Goal: Feedback & Contribution: Contribute content

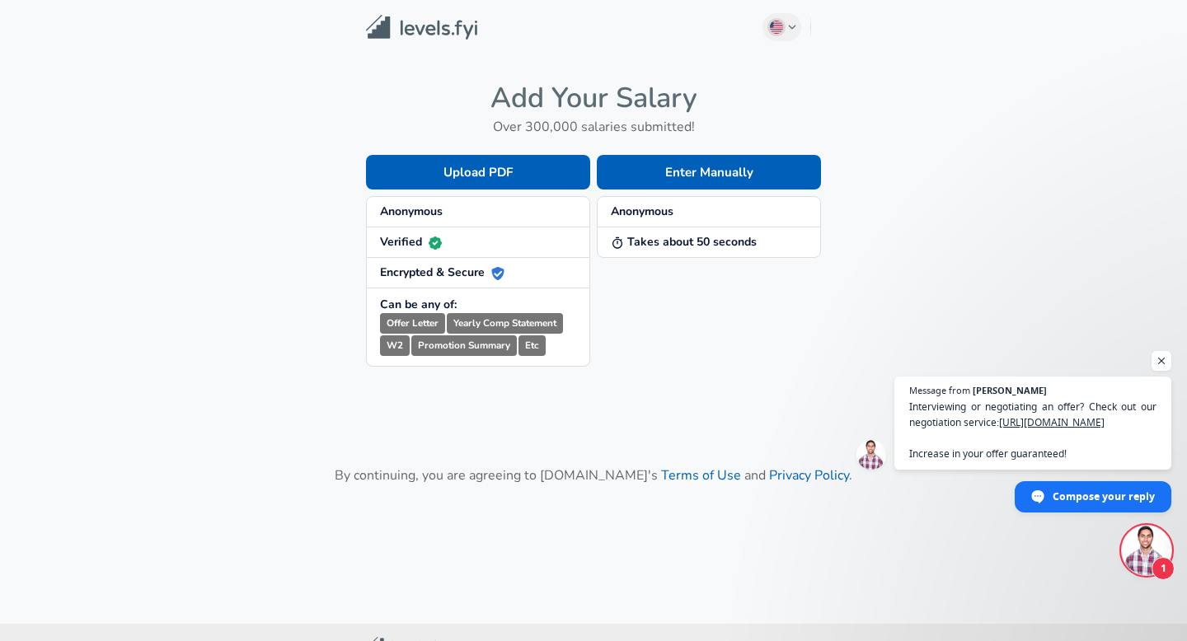
click at [798, 173] on button "Enter Manually" at bounding box center [709, 172] width 224 height 35
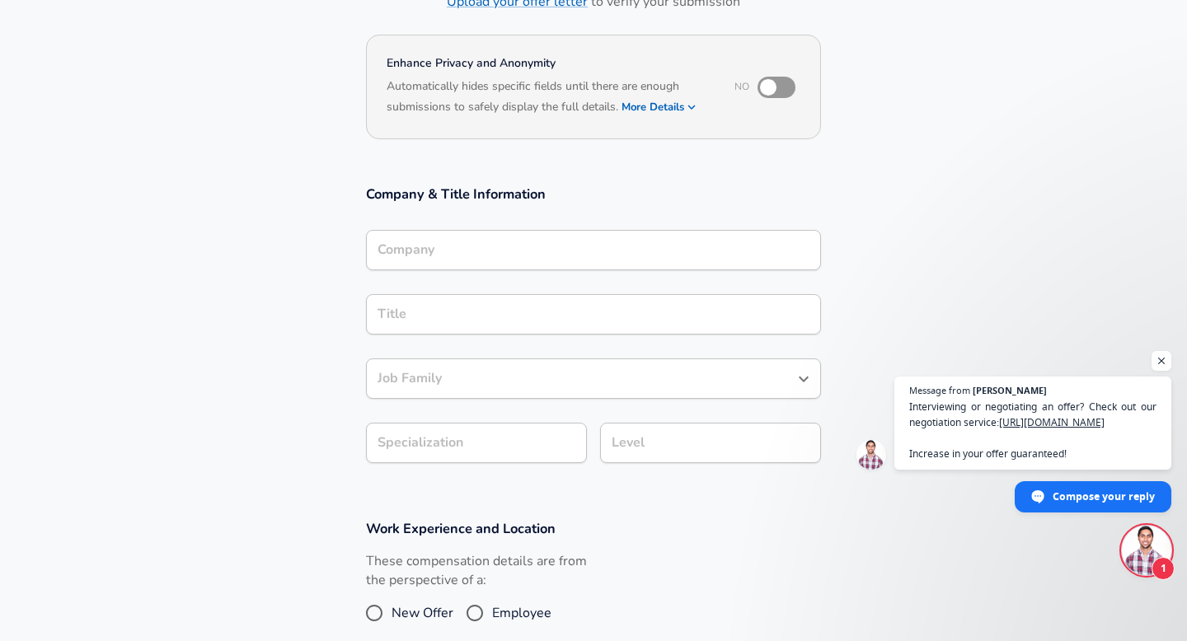
click at [565, 248] on input "Company" at bounding box center [593, 250] width 440 height 26
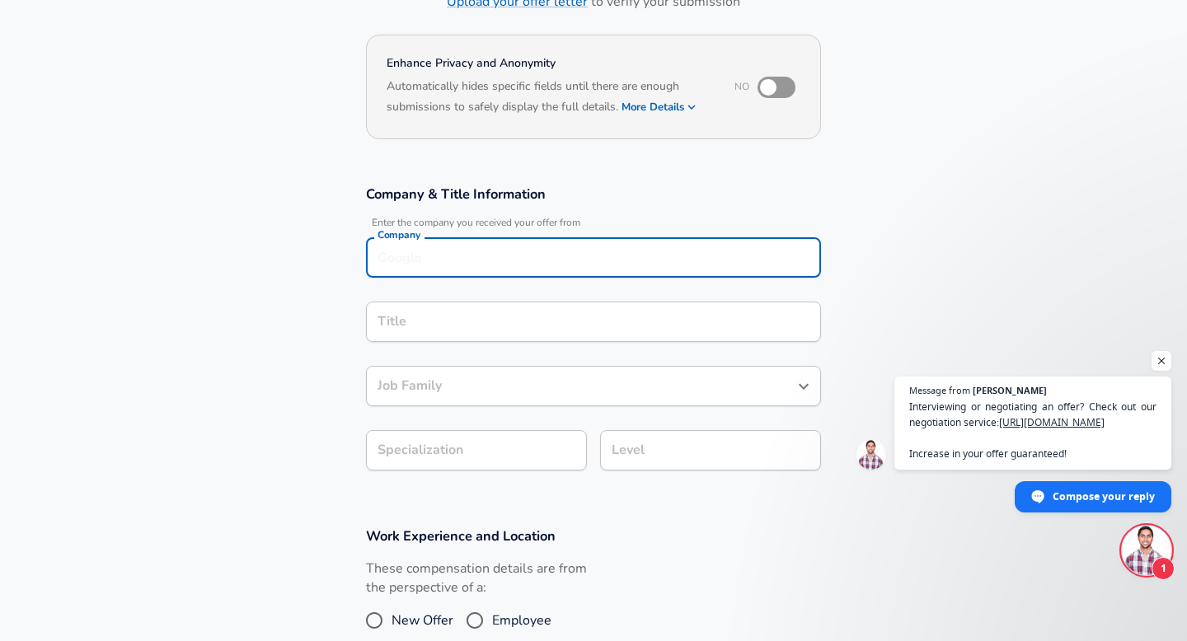
scroll to position [144, 0]
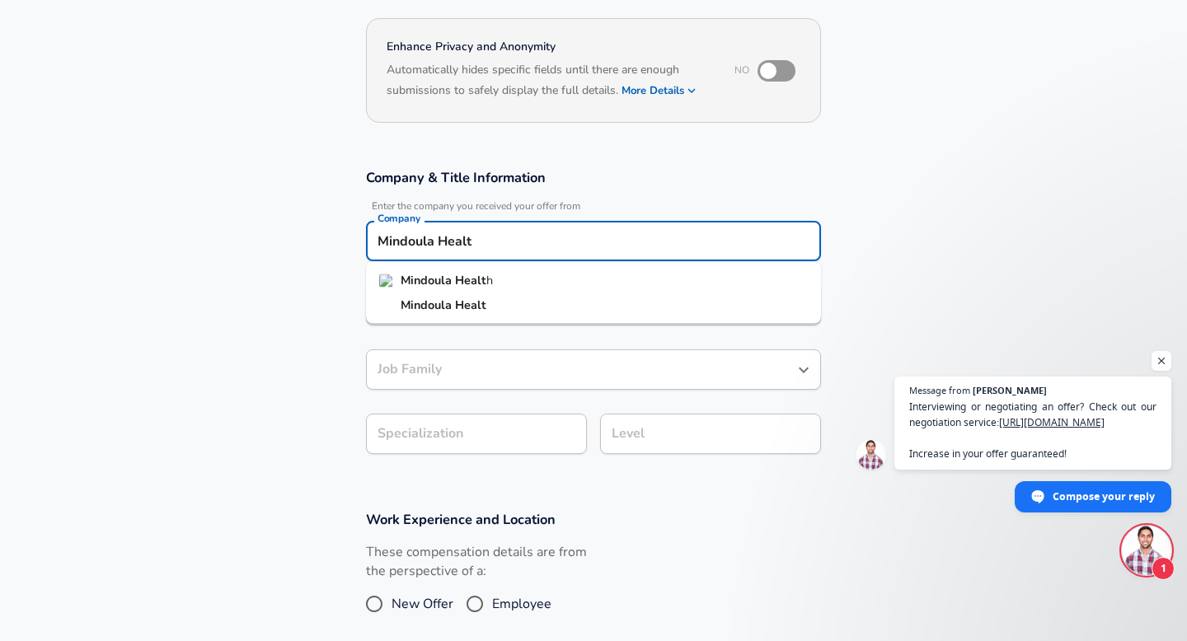
click at [565, 292] on li "Mindoula Healt h" at bounding box center [593, 281] width 455 height 25
click at [565, 292] on div "Title" at bounding box center [593, 305] width 455 height 40
type input "Mindoula Health"
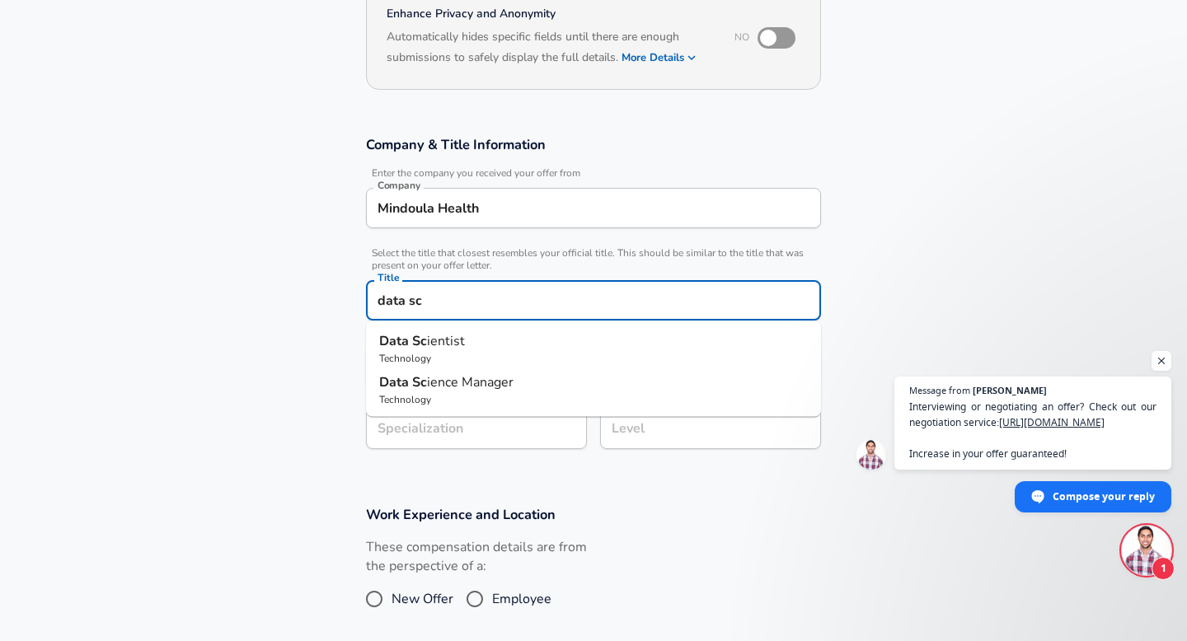
click at [525, 345] on p "Data Sc ientist" at bounding box center [593, 341] width 429 height 20
type input "Data Scientist"
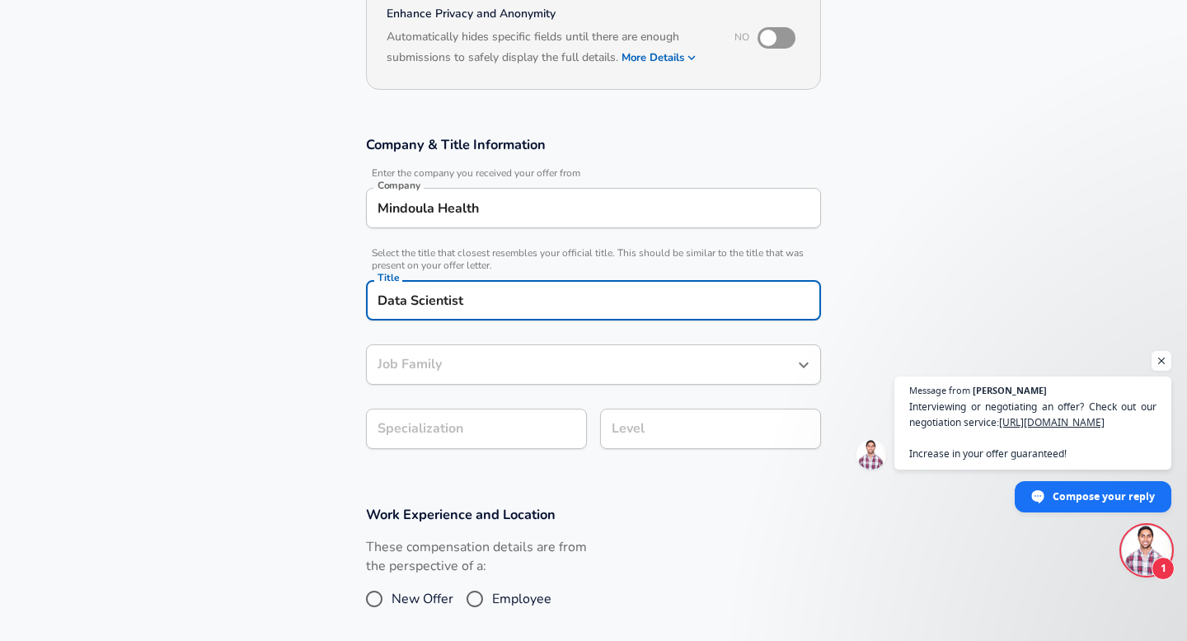
type input "Data Scientist"
click at [476, 431] on body "English ([GEOGRAPHIC_DATA]) Change Restart Add Your Salary Upload your offer le…" at bounding box center [593, 143] width 1187 height 641
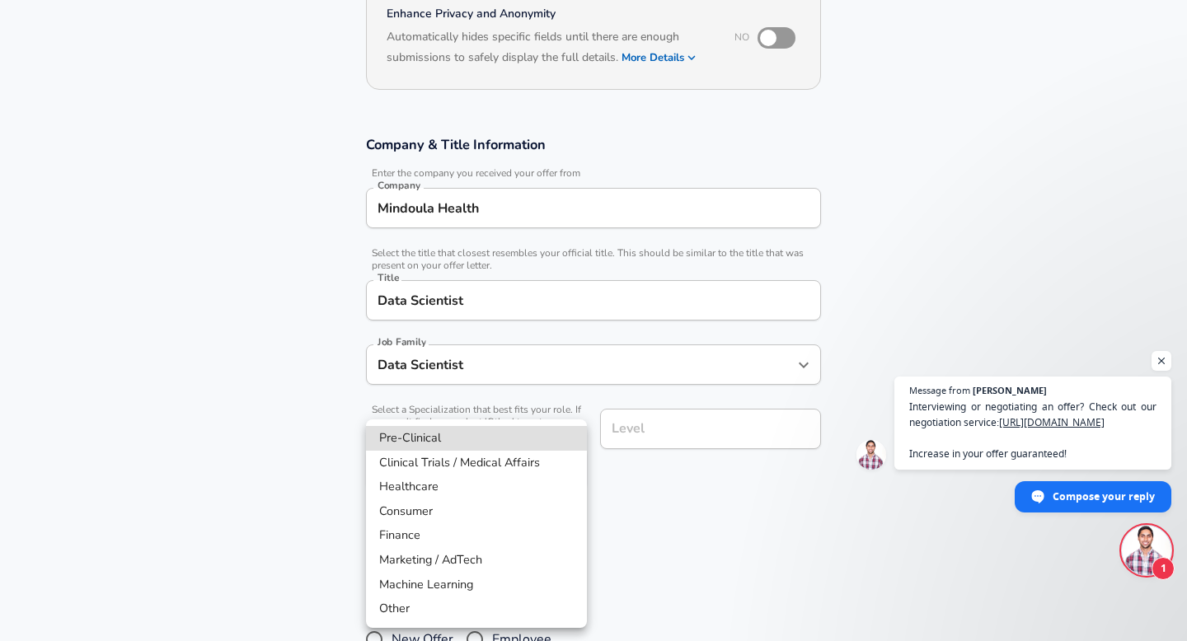
scroll to position [227, 0]
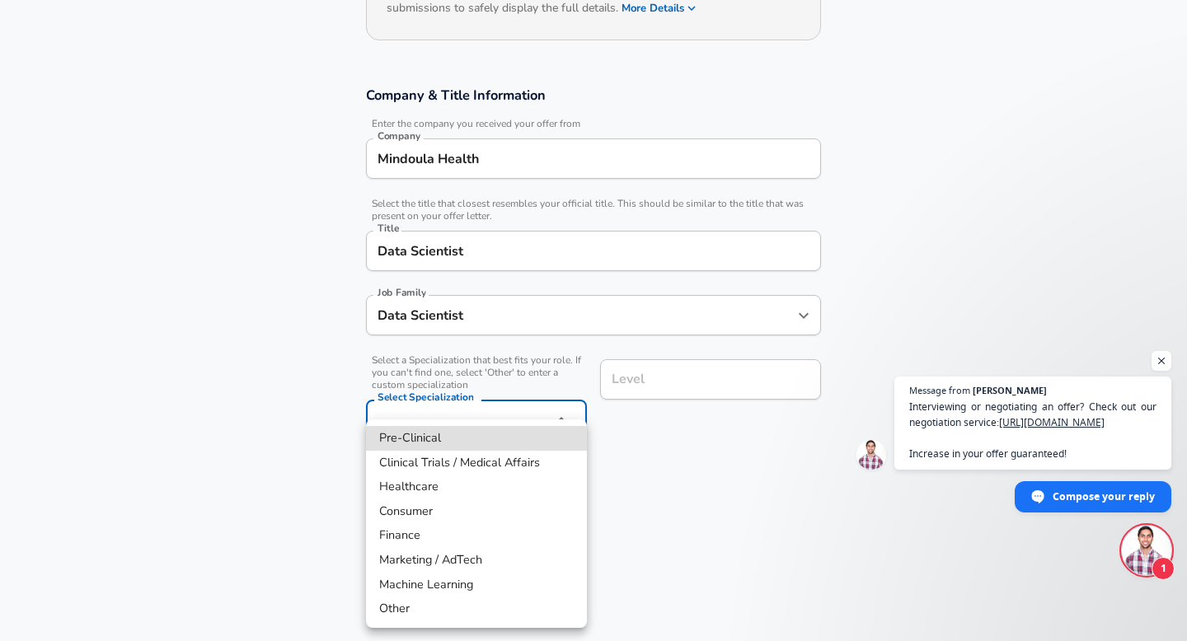
click at [490, 486] on li "Healthcare" at bounding box center [476, 487] width 221 height 25
type input "Healthcare"
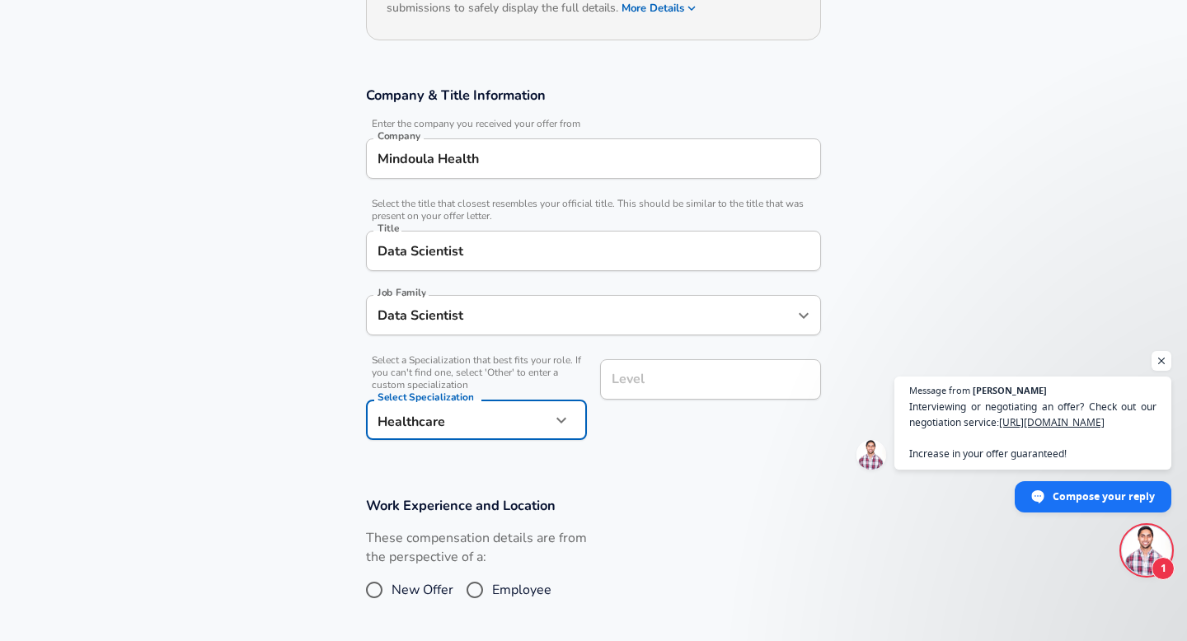
click at [665, 382] on input "Level" at bounding box center [710, 380] width 206 height 26
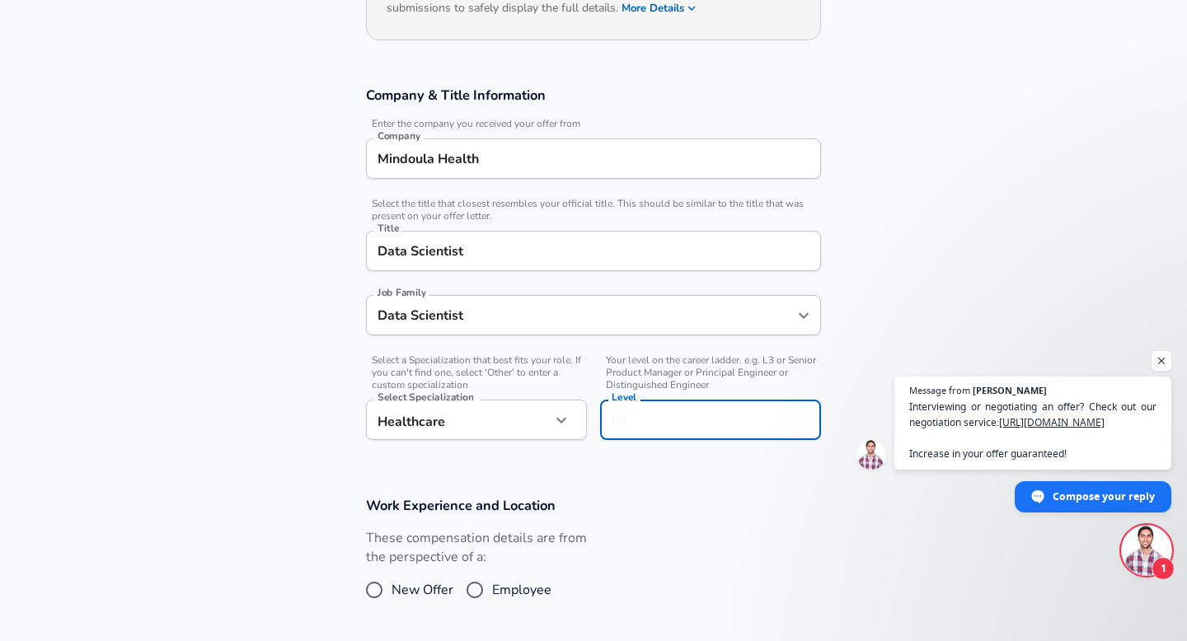
scroll to position [260, 0]
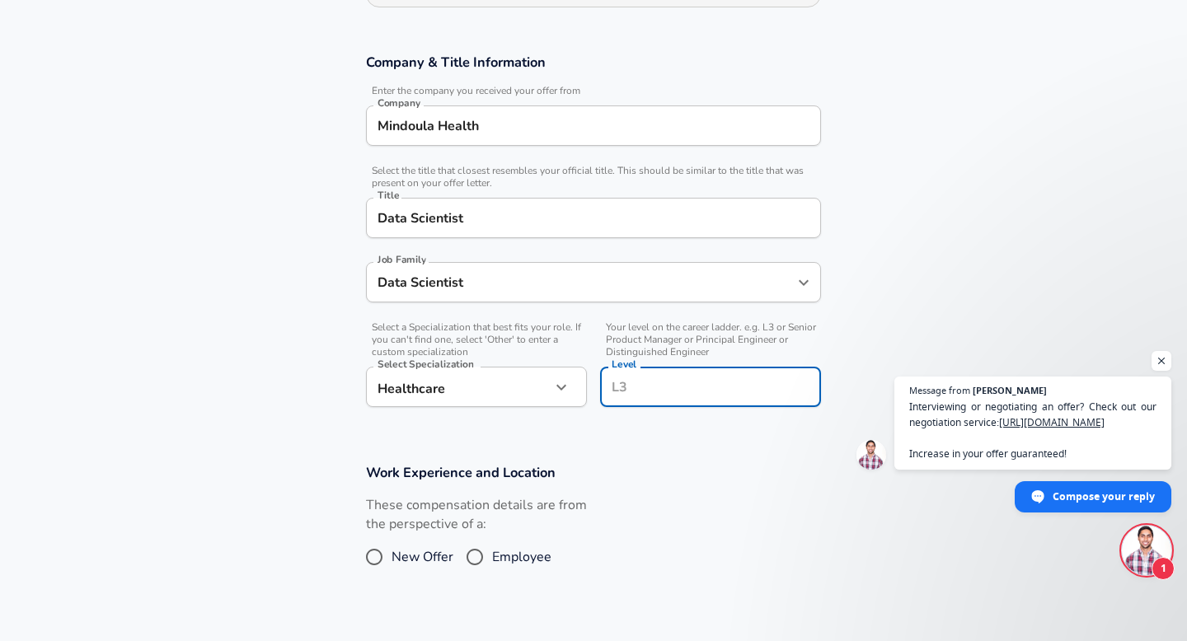
click at [665, 382] on input "Level" at bounding box center [710, 387] width 206 height 26
click at [627, 496] on div "These compensation details are from the perspective of a: New Offer Employee" at bounding box center [587, 539] width 468 height 87
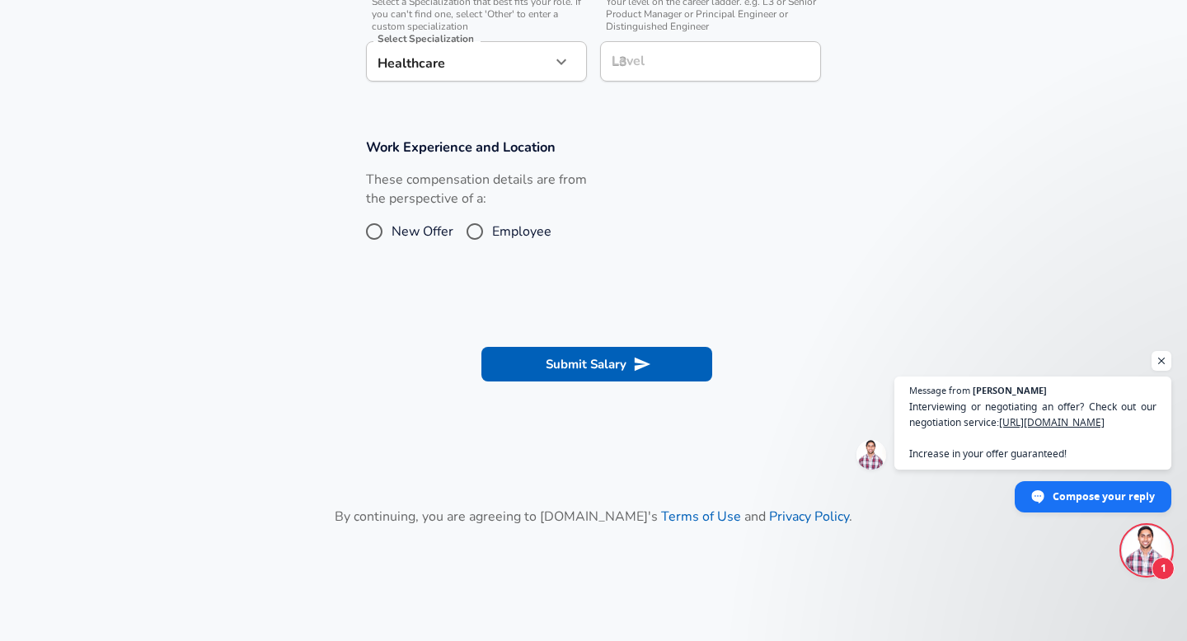
scroll to position [617, 0]
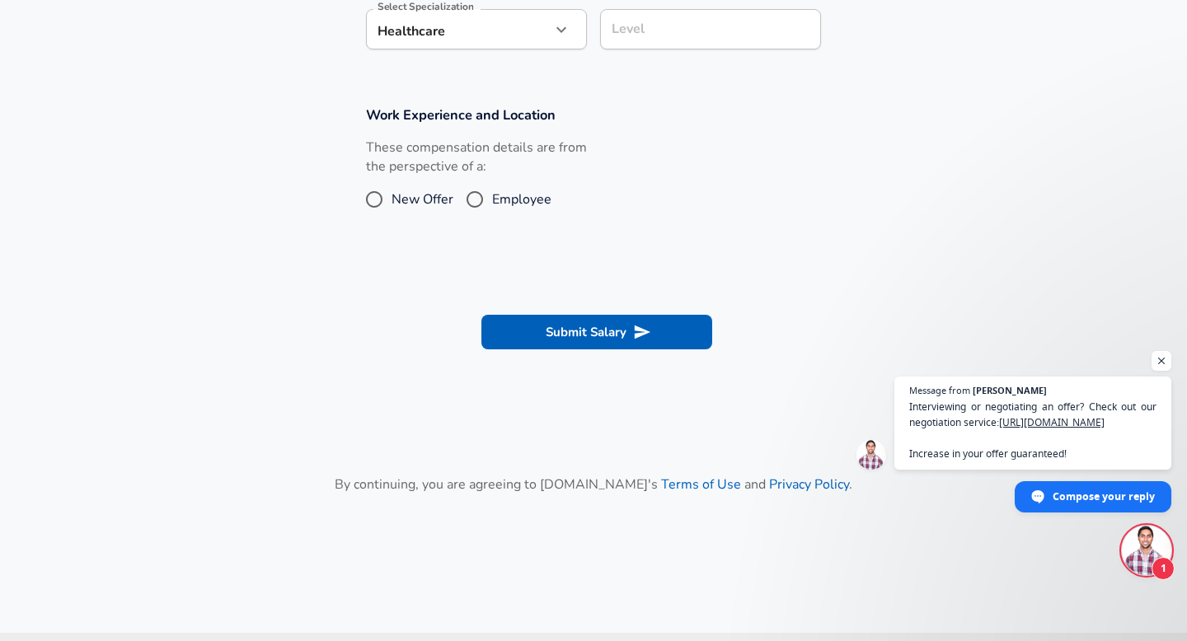
click at [473, 199] on input "Employee" at bounding box center [474, 199] width 35 height 26
radio input "true"
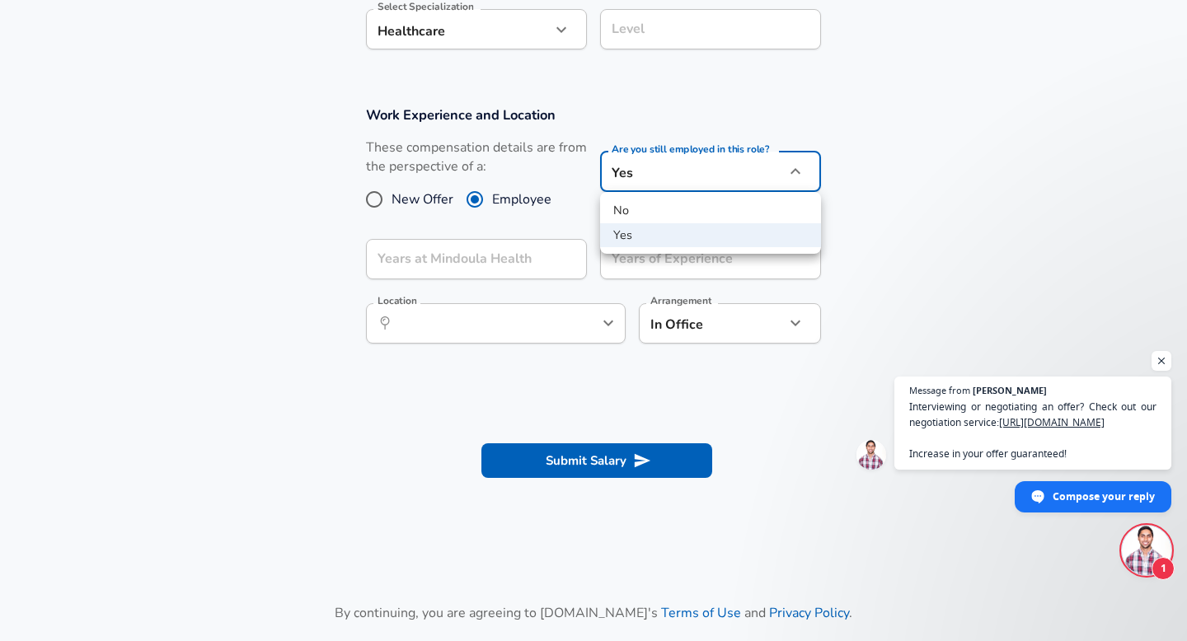
click at [640, 207] on li "No" at bounding box center [710, 211] width 221 height 25
type input "no"
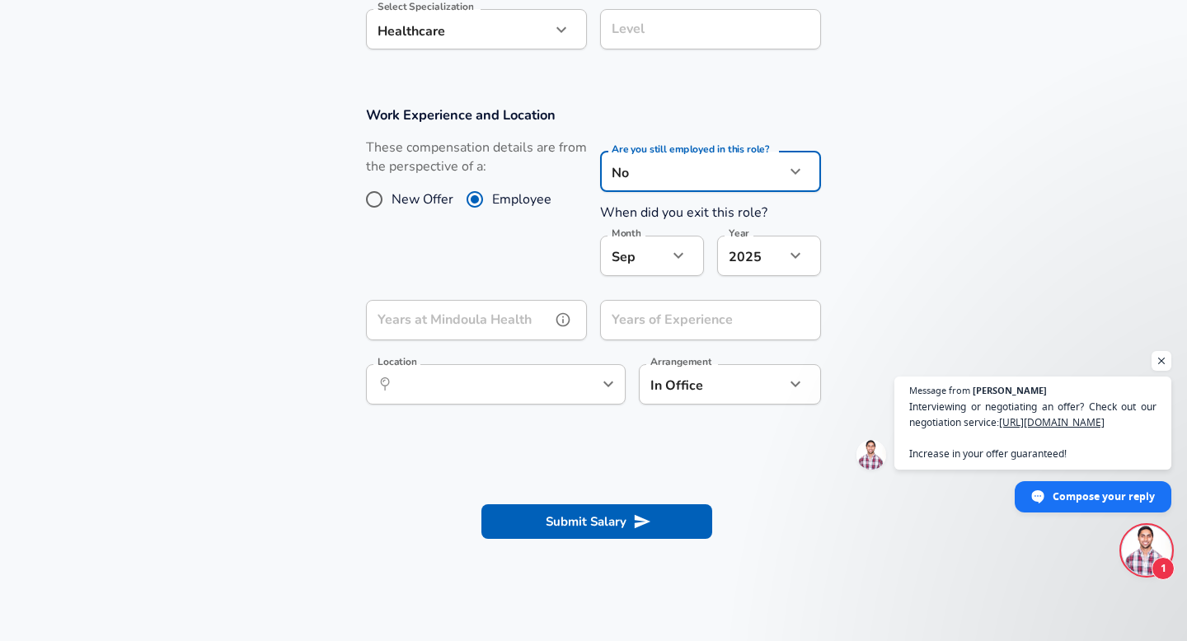
click at [488, 320] on input "Years at Mindoula Health" at bounding box center [458, 320] width 185 height 40
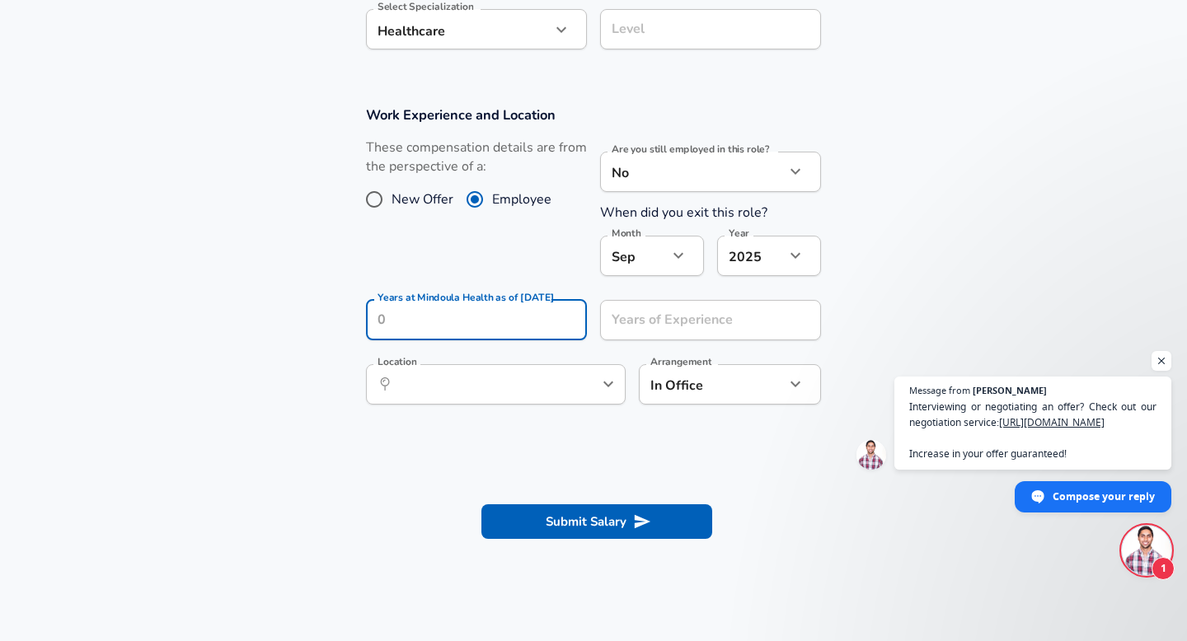
click at [679, 261] on icon "button" at bounding box center [678, 256] width 20 height 20
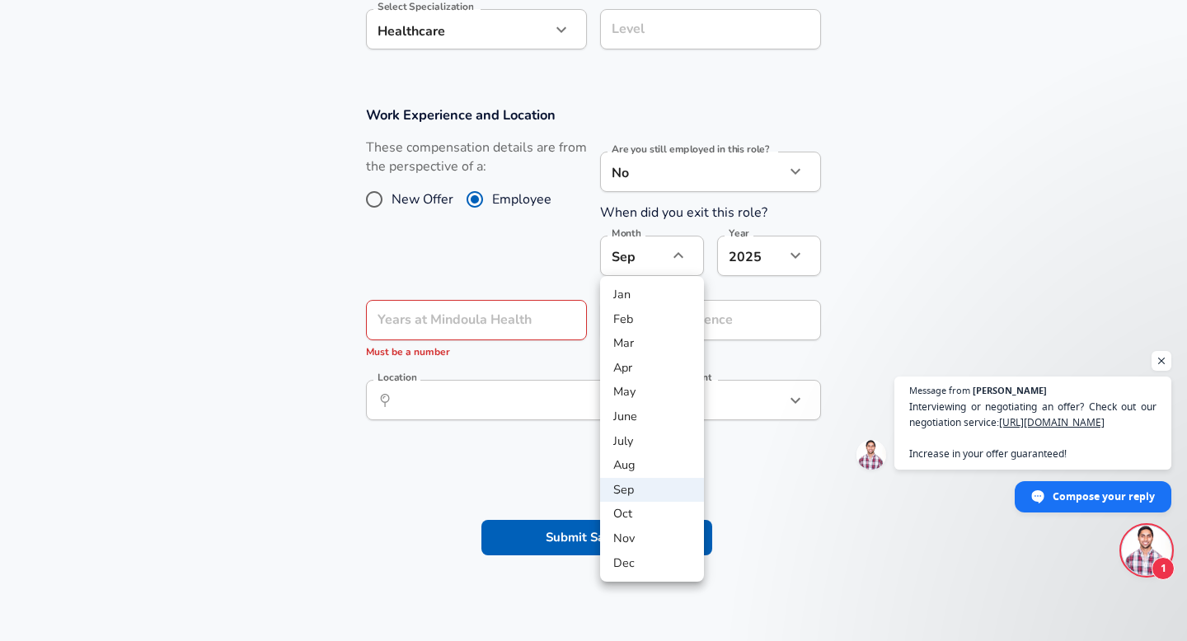
click at [648, 298] on li "Jan" at bounding box center [652, 295] width 104 height 25
type input "1"
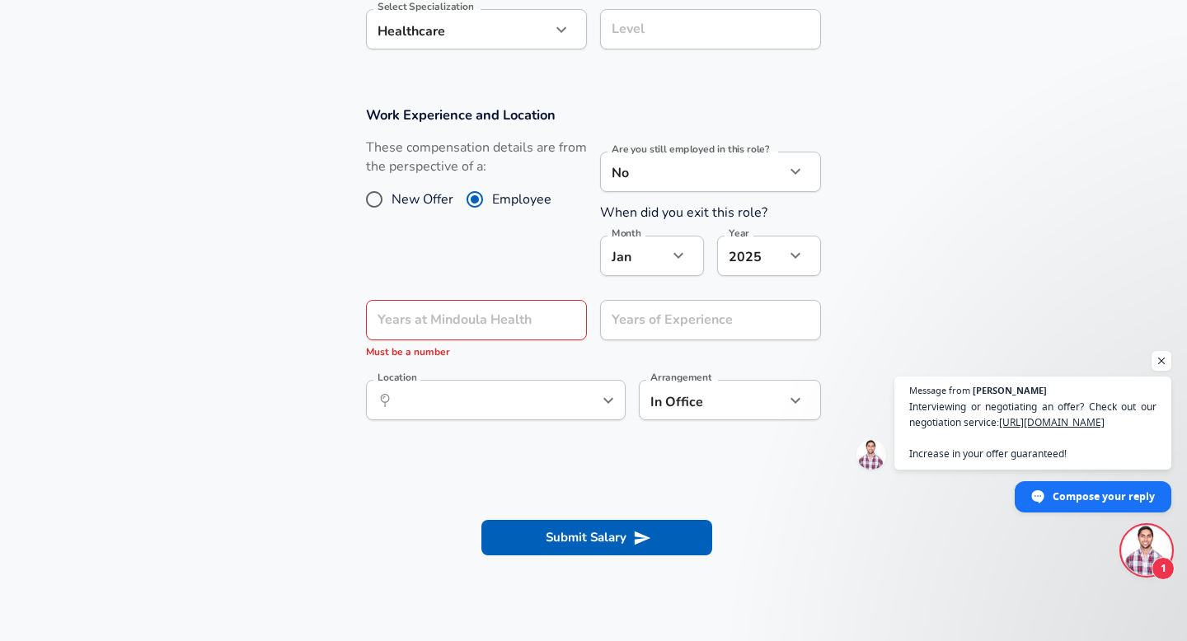
click at [803, 272] on div "2025 2025 Year" at bounding box center [769, 256] width 104 height 40
click at [799, 263] on icon "button" at bounding box center [795, 256] width 20 height 20
click at [748, 369] on li "2022" at bounding box center [769, 368] width 104 height 25
type input "2022"
click at [545, 338] on input "Years at Mindoula Health as of [DATE]" at bounding box center [458, 320] width 185 height 40
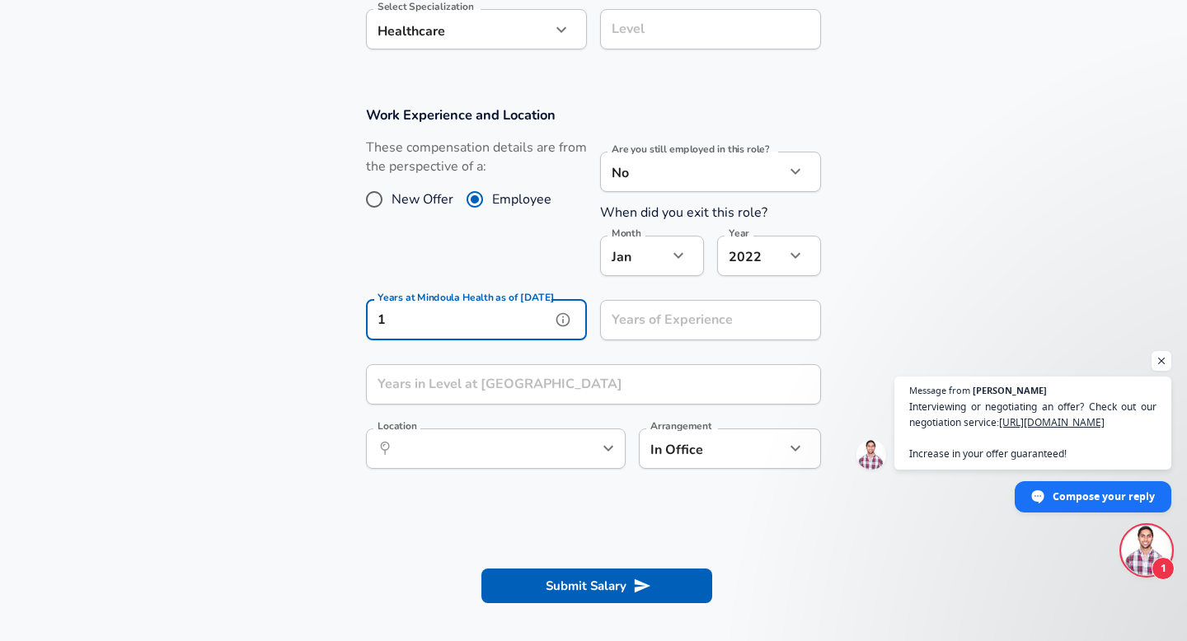
type input "1"
click at [642, 324] on div "Years of Experience Years of Experience" at bounding box center [710, 322] width 221 height 45
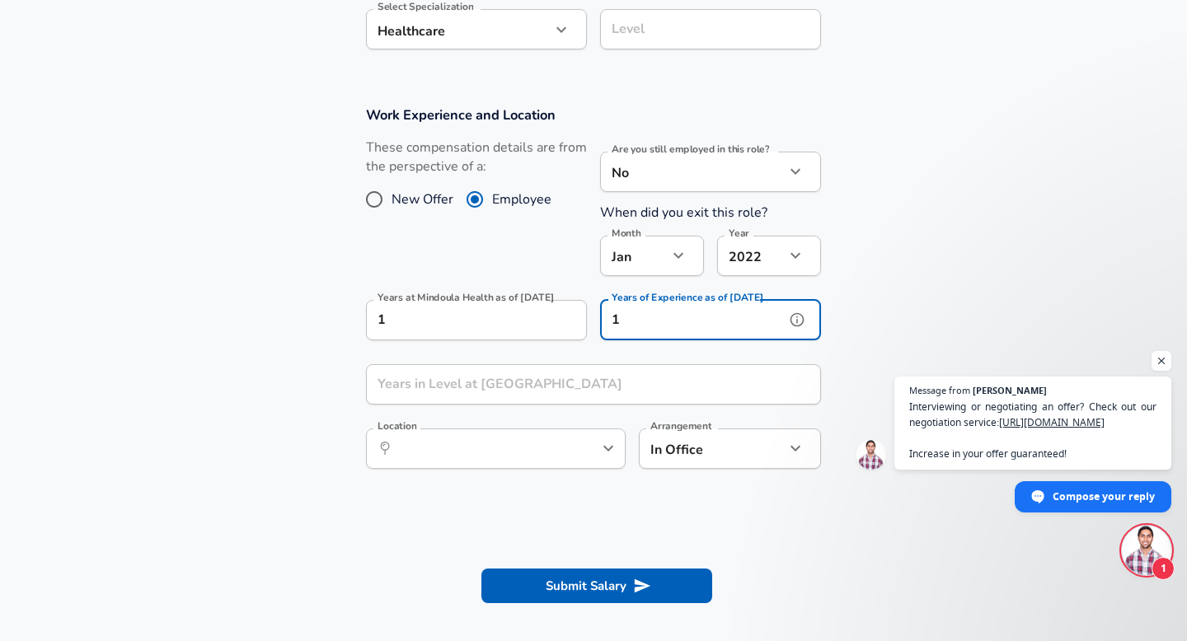
type input "1"
click at [544, 398] on input "Years in Level at [GEOGRAPHIC_DATA]" at bounding box center [575, 384] width 419 height 40
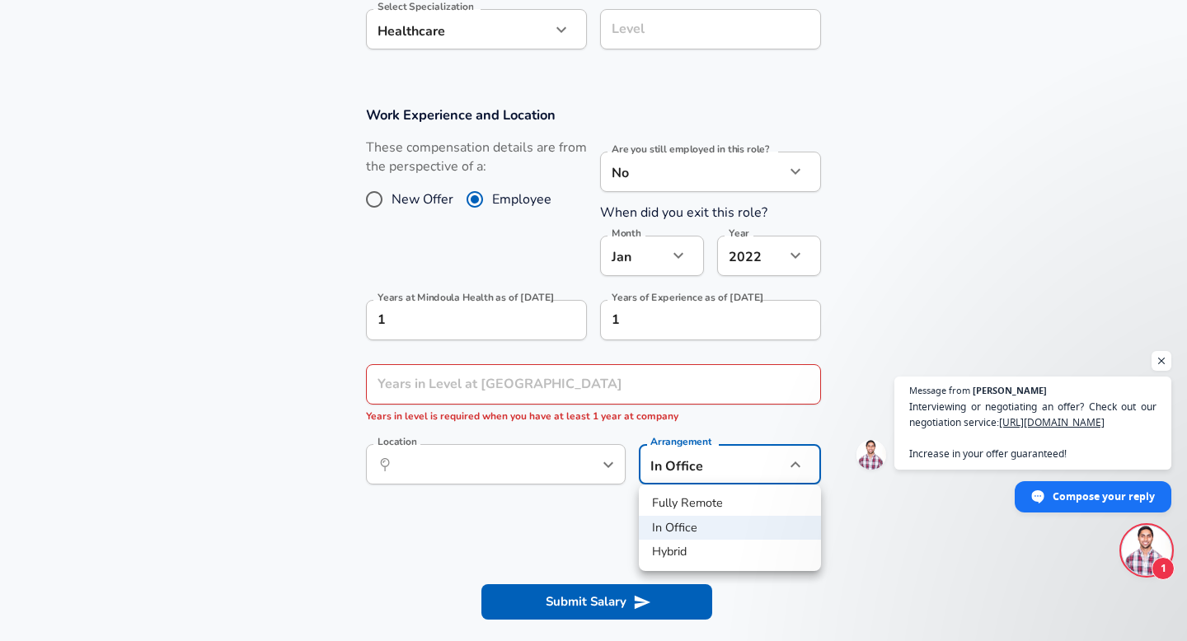
click at [671, 501] on li "Fully Remote" at bounding box center [730, 503] width 182 height 25
type input "remote"
click at [545, 551] on section at bounding box center [593, 537] width 1187 height 31
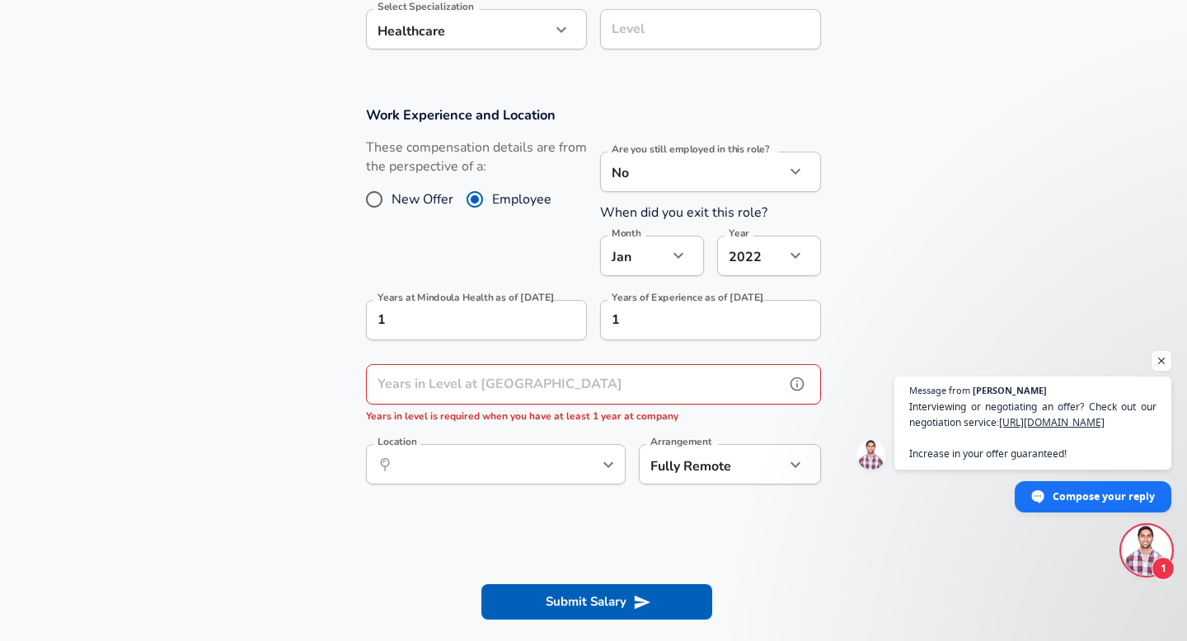
click at [573, 383] on div "Years in Level at Mindoula Health Years in Level at [GEOGRAPHIC_DATA] Health Ye…" at bounding box center [593, 394] width 455 height 61
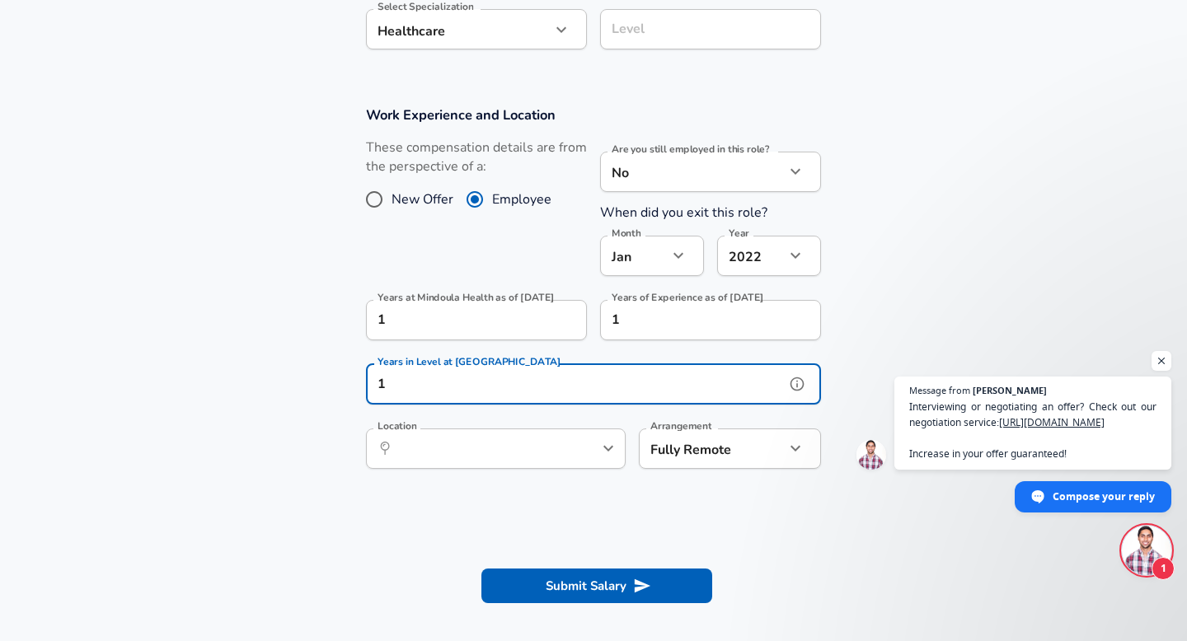
type input "1"
click at [482, 492] on section "Work Experience and Location These compensation details are from the perspectiv…" at bounding box center [593, 296] width 1187 height 419
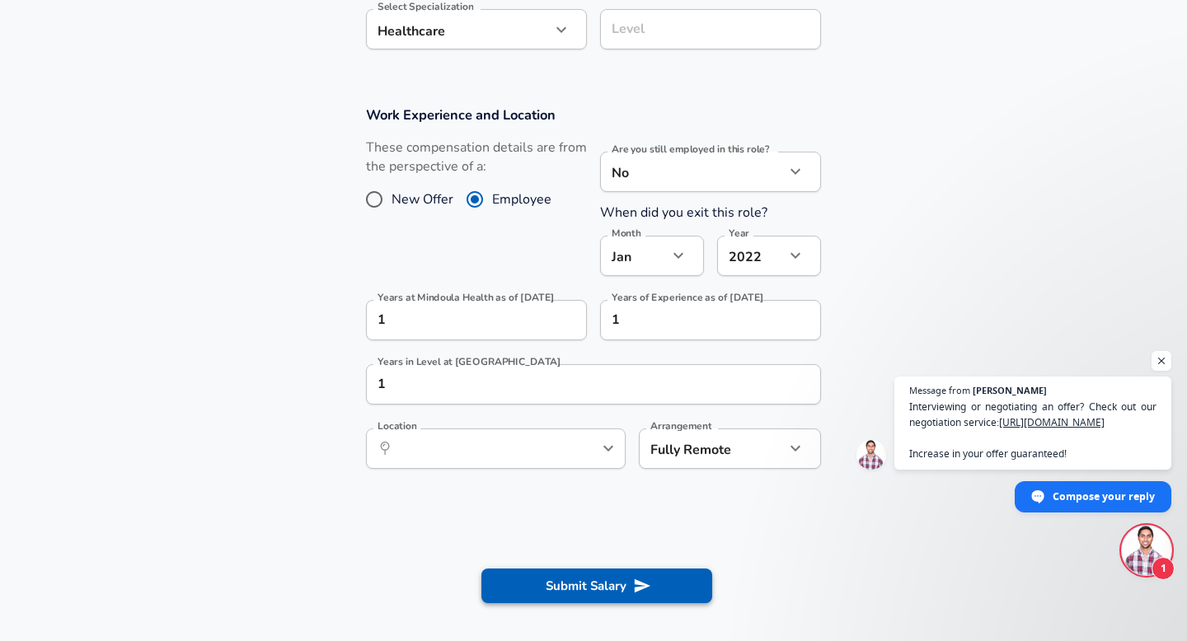
click at [551, 583] on button "Submit Salary" at bounding box center [596, 586] width 231 height 35
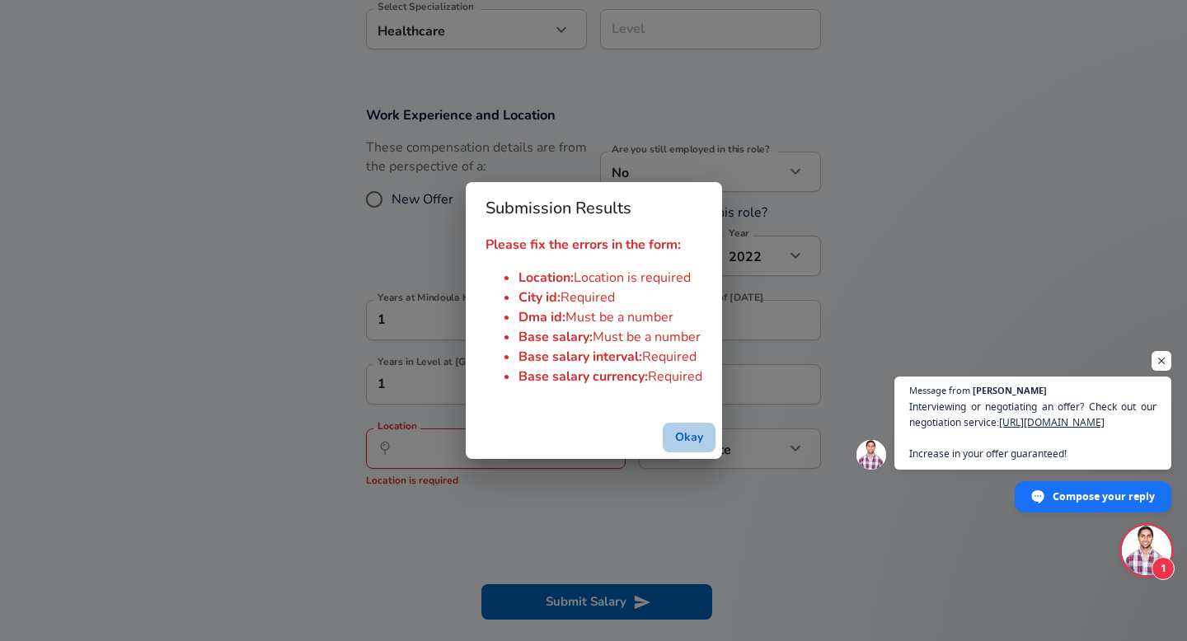
click at [694, 447] on button "Okay" at bounding box center [689, 438] width 53 height 30
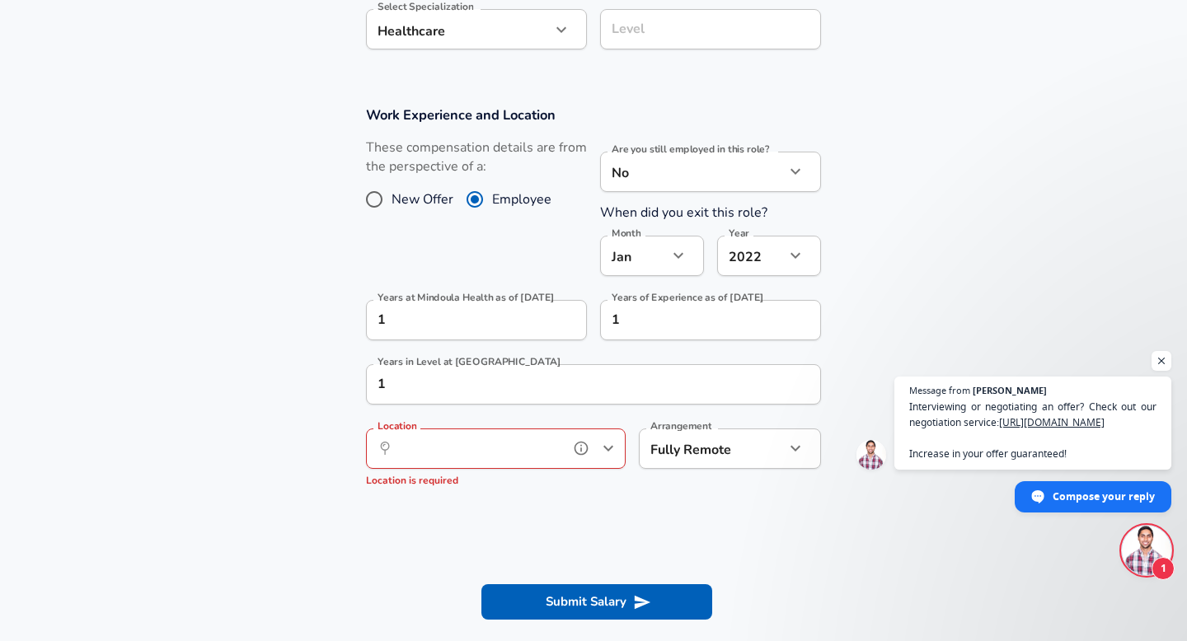
click at [507, 457] on input "Location" at bounding box center [477, 449] width 169 height 26
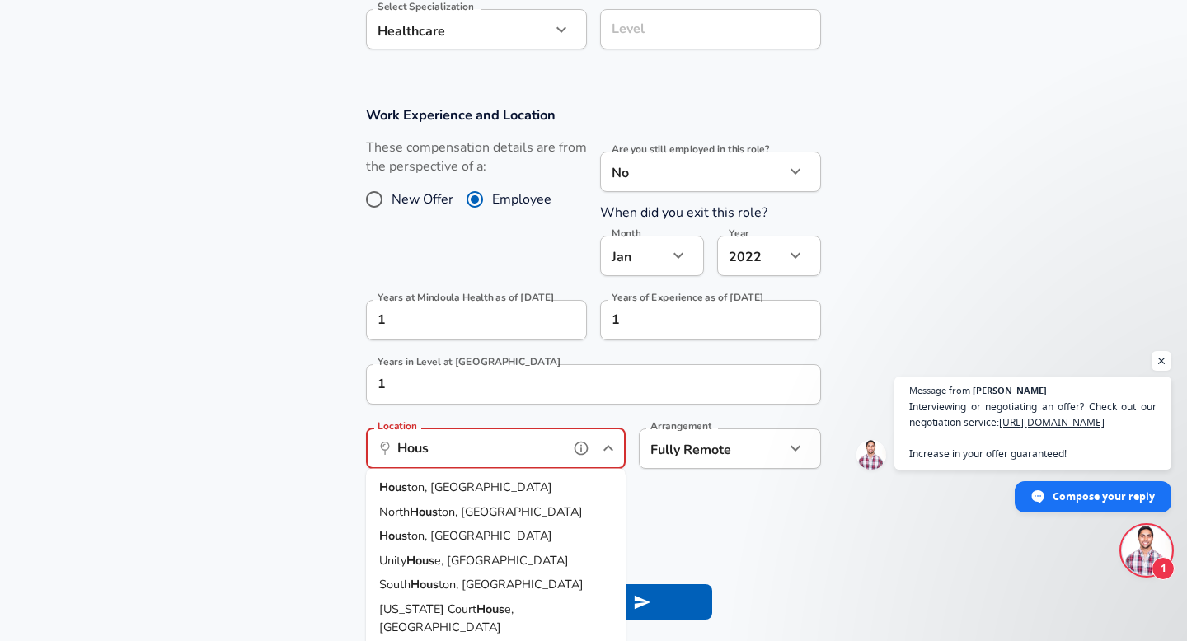
click at [497, 493] on li "Hous ton, [GEOGRAPHIC_DATA]" at bounding box center [496, 488] width 260 height 25
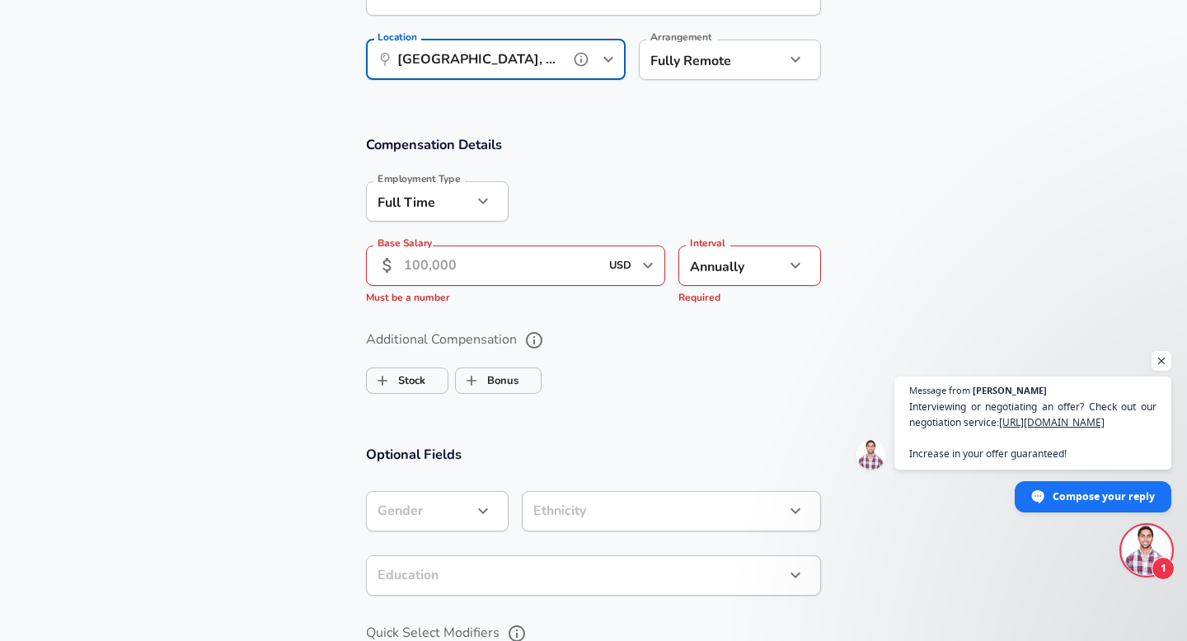
scroll to position [1050, 0]
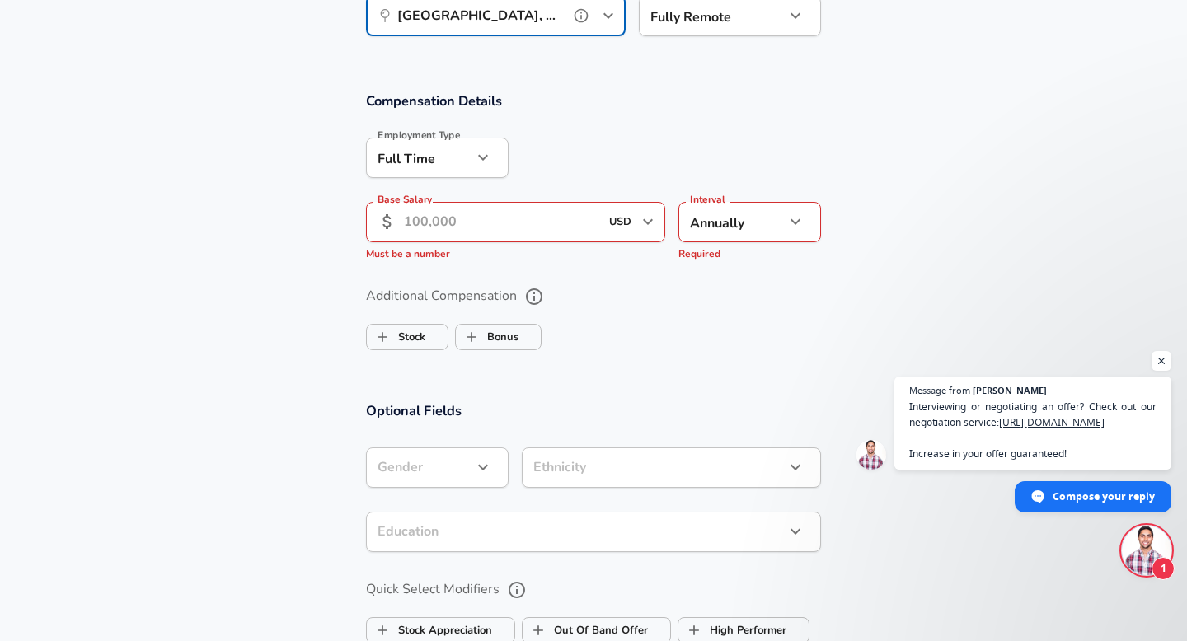
type input "[GEOGRAPHIC_DATA], [GEOGRAPHIC_DATA]"
click at [575, 237] on input "Base Salary" at bounding box center [501, 222] width 195 height 40
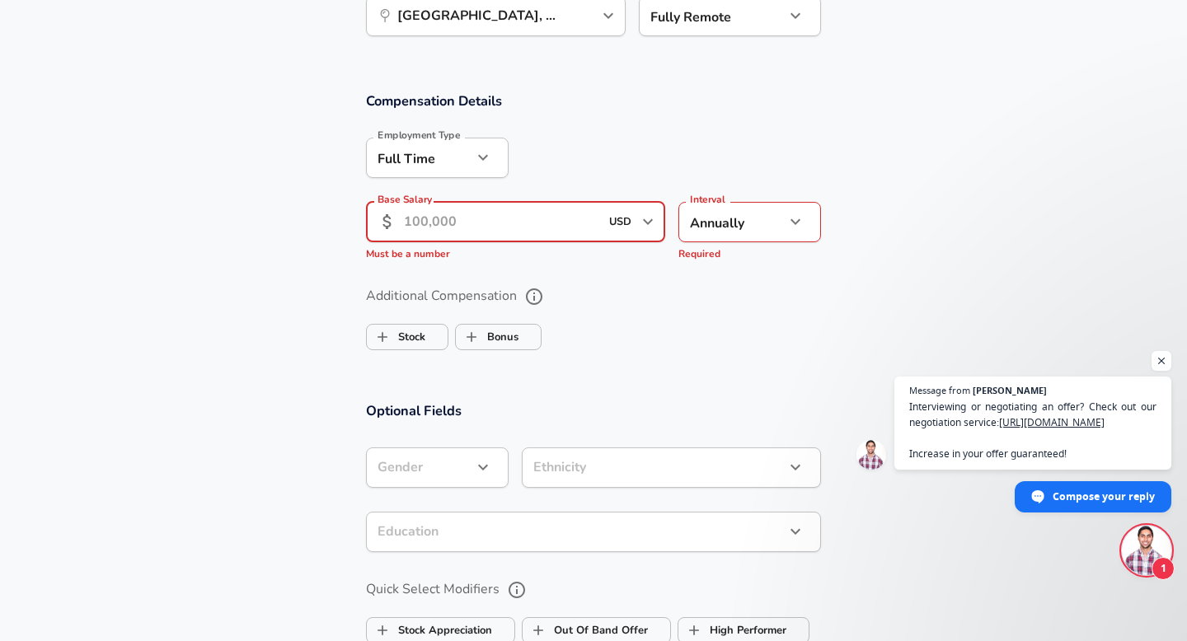
type input "8"
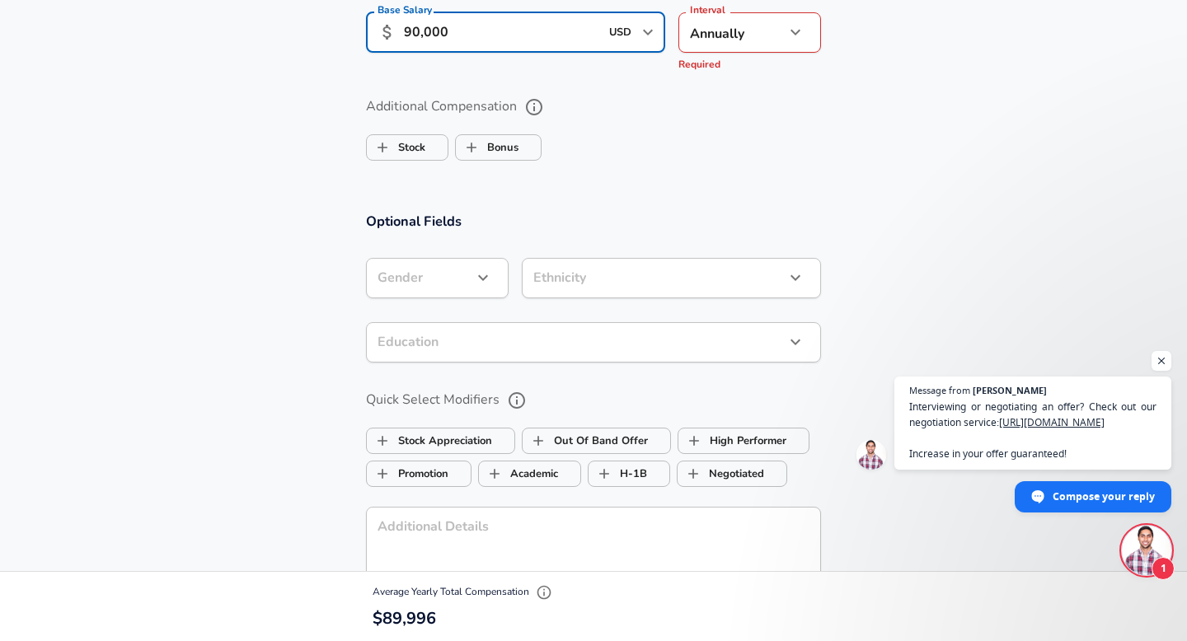
scroll to position [1244, 0]
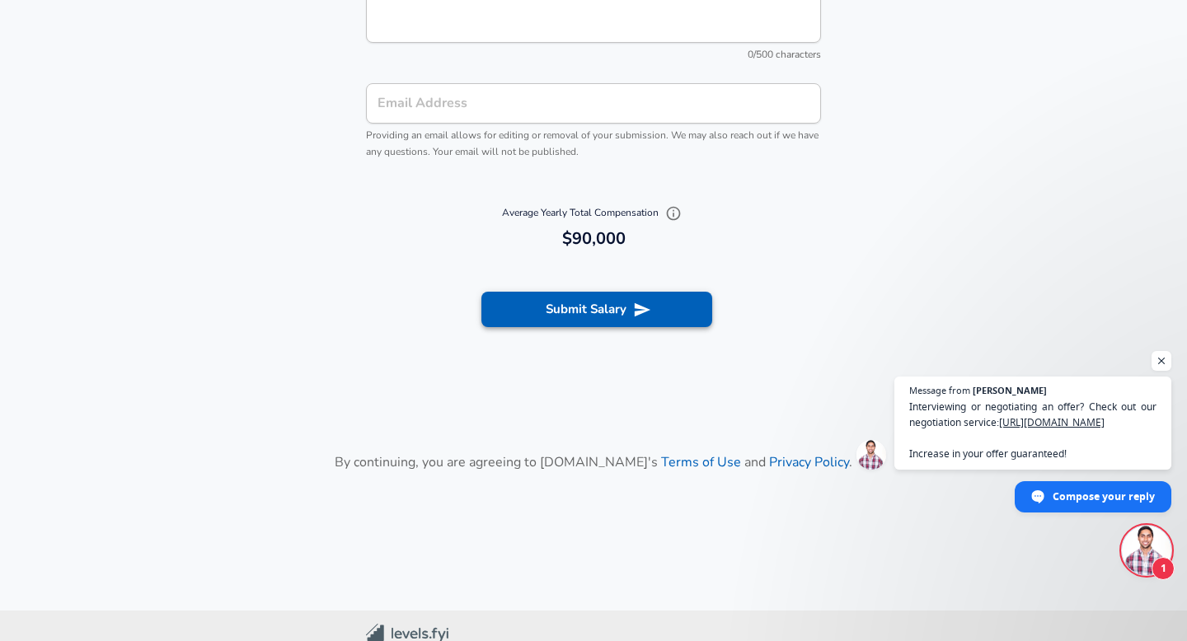
type input "90,000"
click at [649, 298] on button "Submit Salary" at bounding box center [596, 309] width 231 height 35
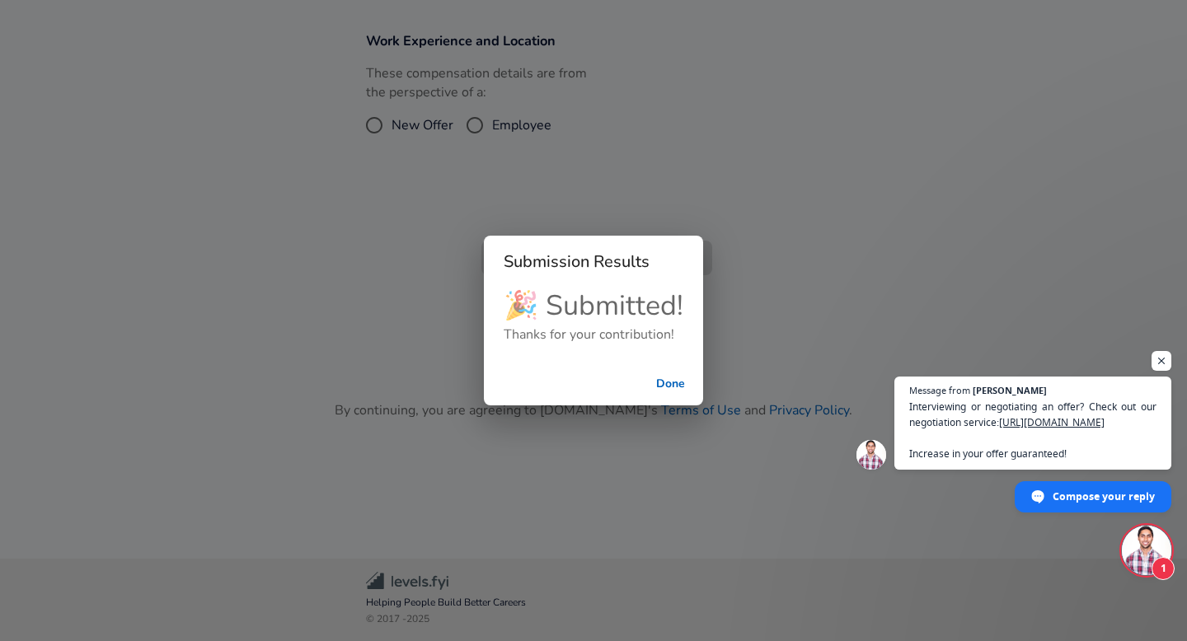
scroll to position [564, 0]
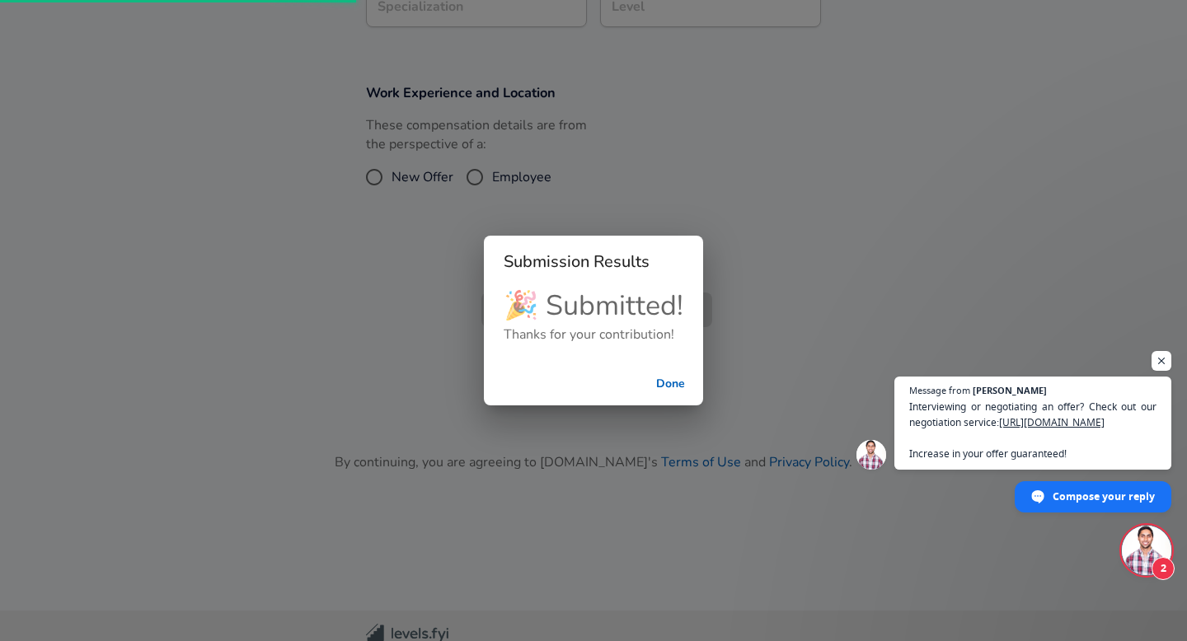
scroll to position [616, 0]
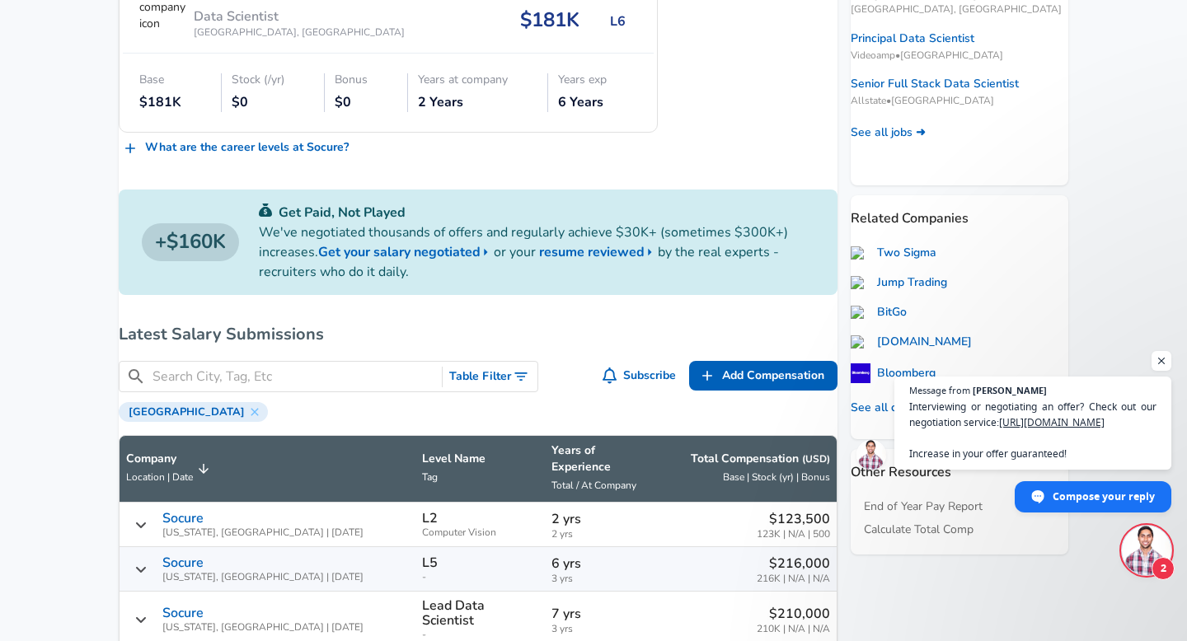
scroll to position [377, 0]
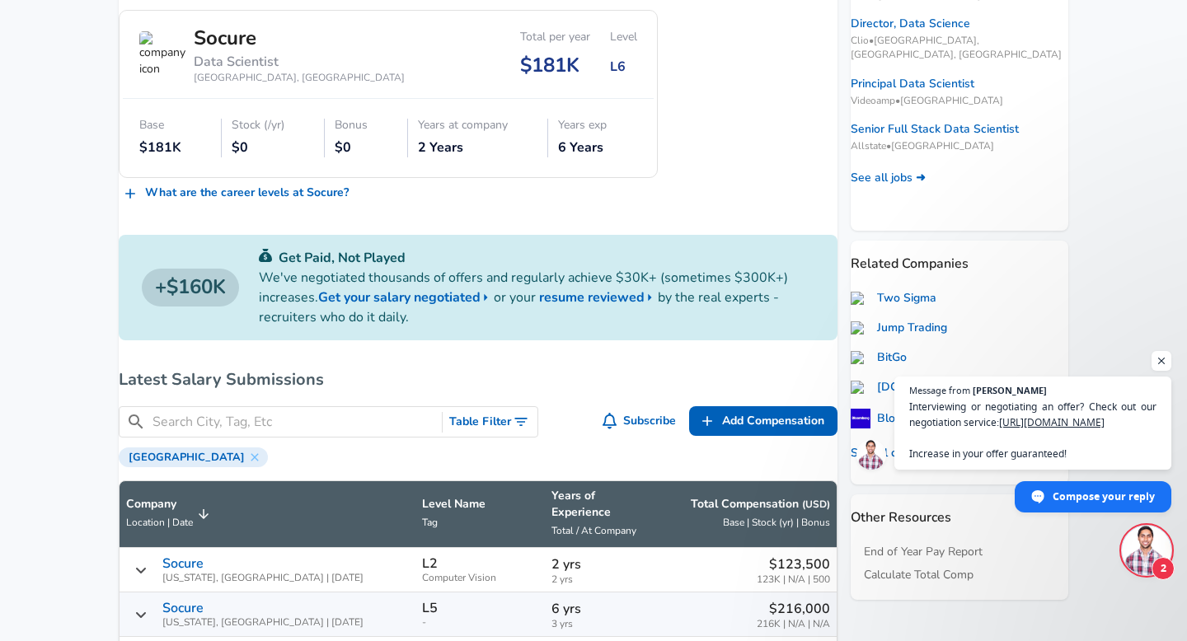
click at [306, 433] on input "Search City, Tag, Etc" at bounding box center [293, 422] width 283 height 21
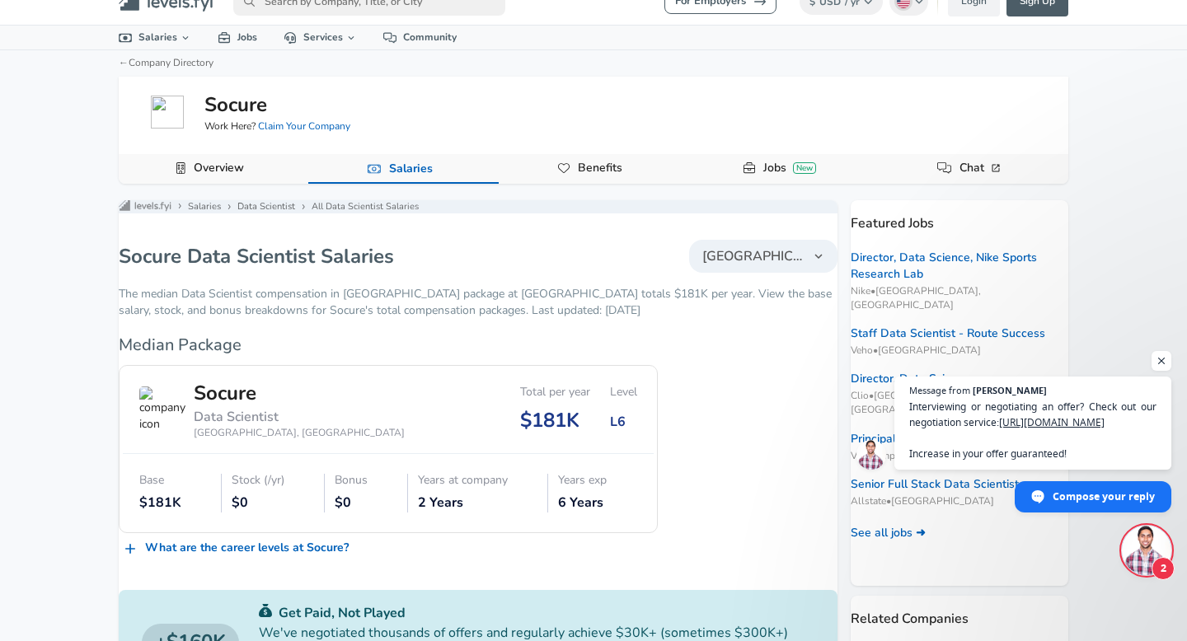
scroll to position [20, 0]
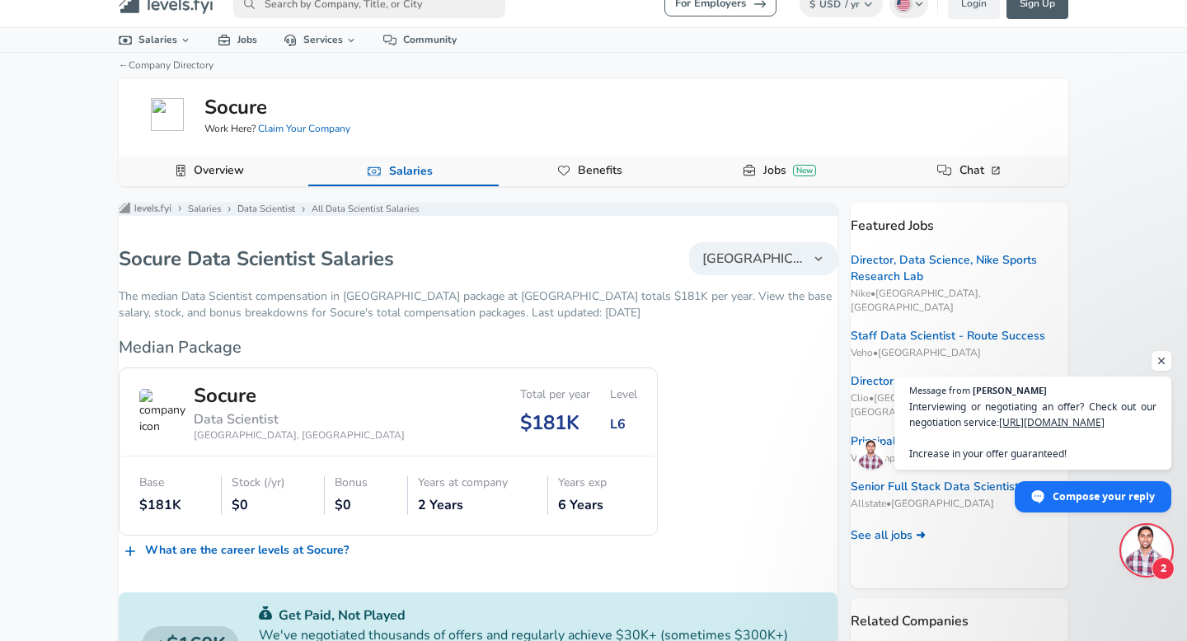
type input "data science"
click at [230, 176] on link "Overview" at bounding box center [218, 171] width 63 height 28
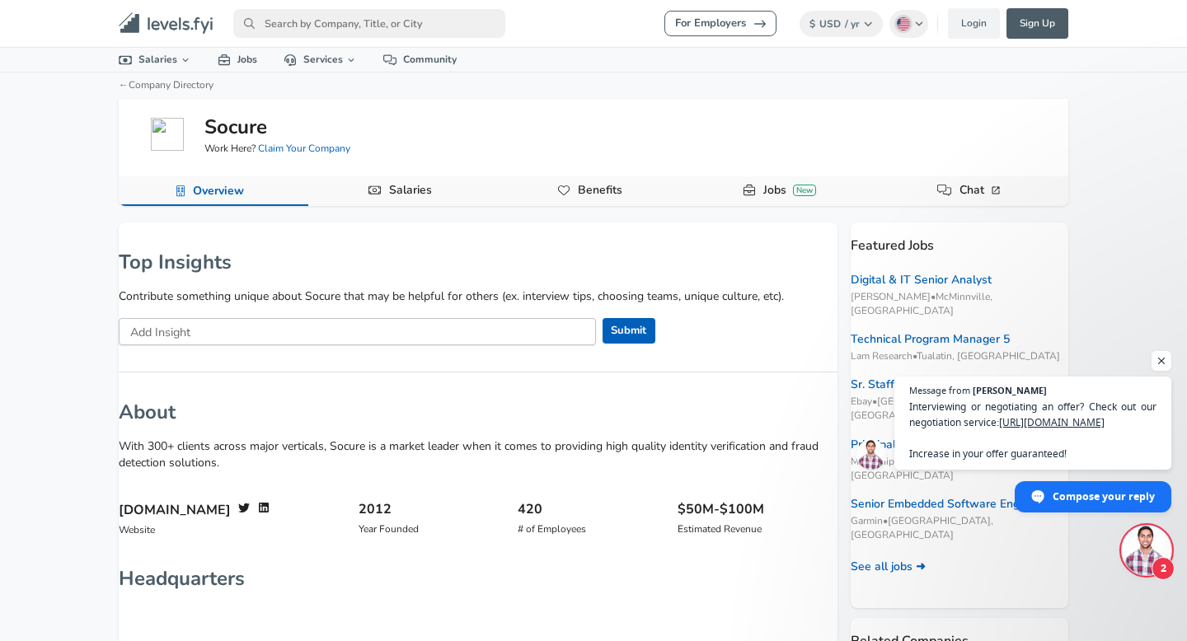
click at [379, 185] on icon "Company Data Navigation" at bounding box center [374, 191] width 13 height 12
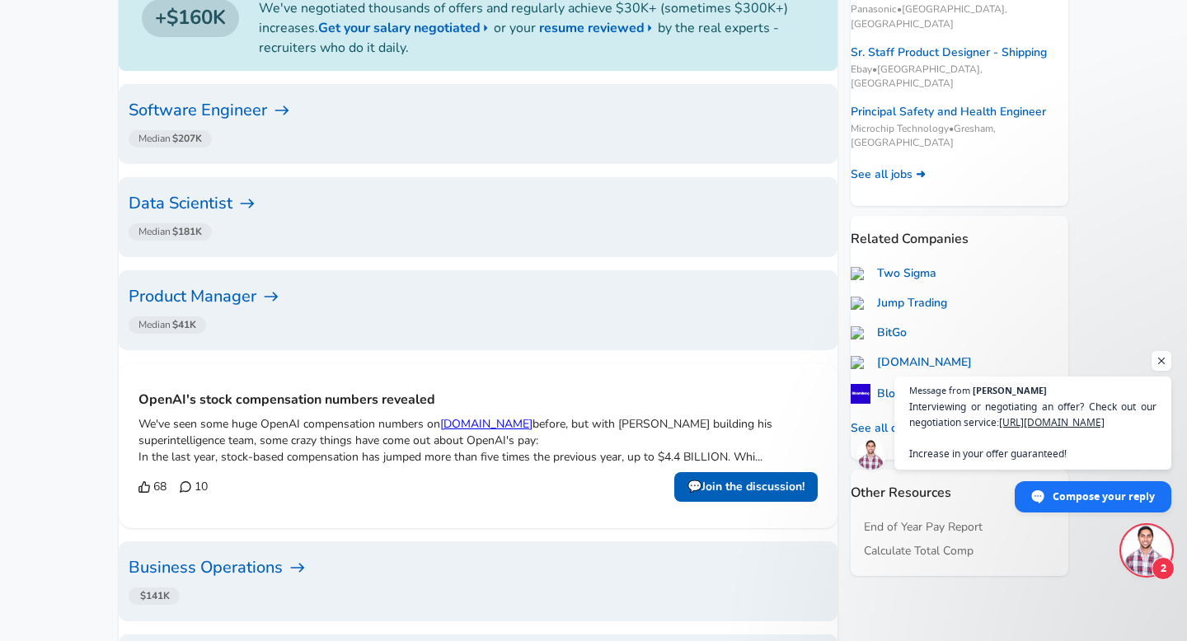
scroll to position [433, 0]
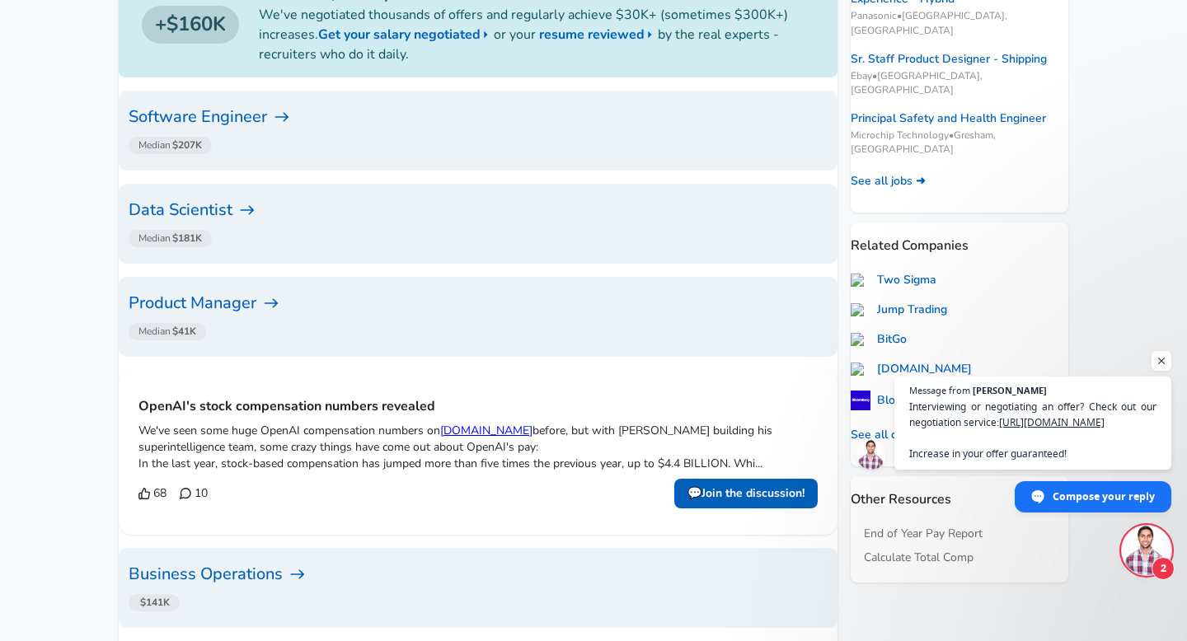
click at [254, 107] on h6 "Software Engineer" at bounding box center [478, 117] width 699 height 26
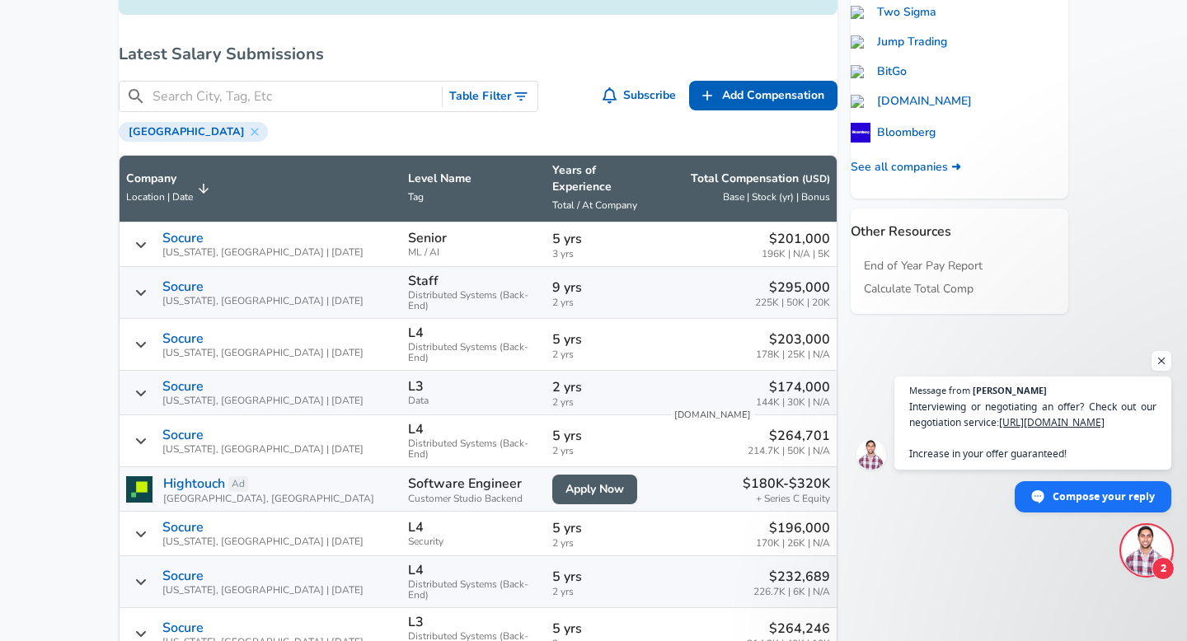
scroll to position [704, 0]
